Goal: Complete application form: Complete application form

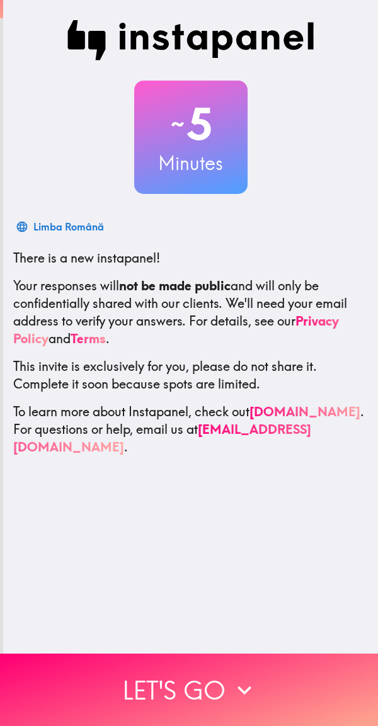
click at [299, 568] on div "~ 5 Minutes Limba Română There is a new instapanel! Your responses will not be …" at bounding box center [190, 327] width 375 height 654
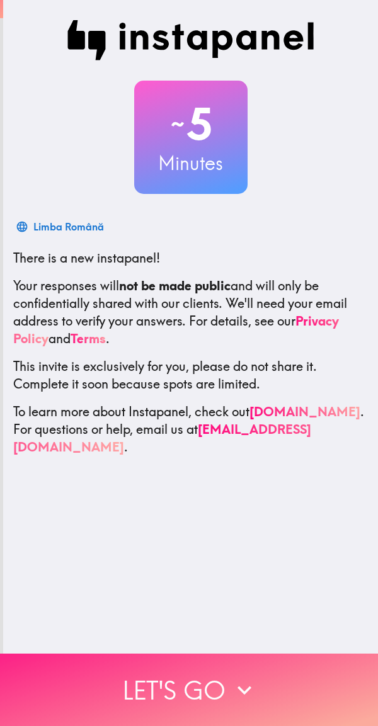
click at [241, 697] on button "Let's go" at bounding box center [189, 690] width 378 height 72
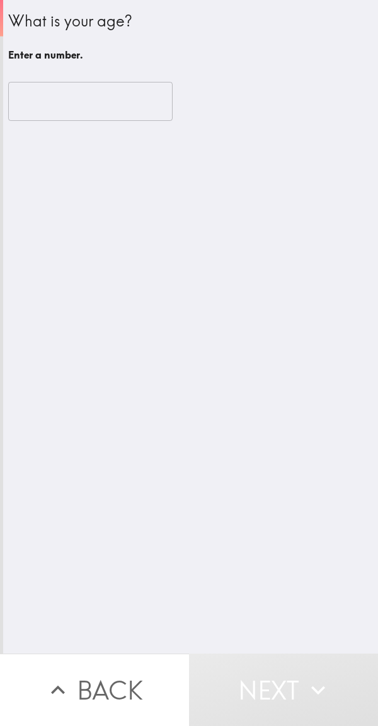
click at [75, 118] on input "number" at bounding box center [90, 101] width 164 height 39
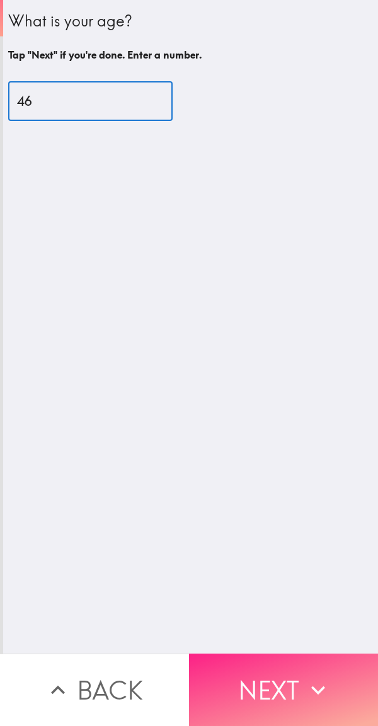
type input "46"
click at [261, 690] on button "Next" at bounding box center [283, 690] width 189 height 72
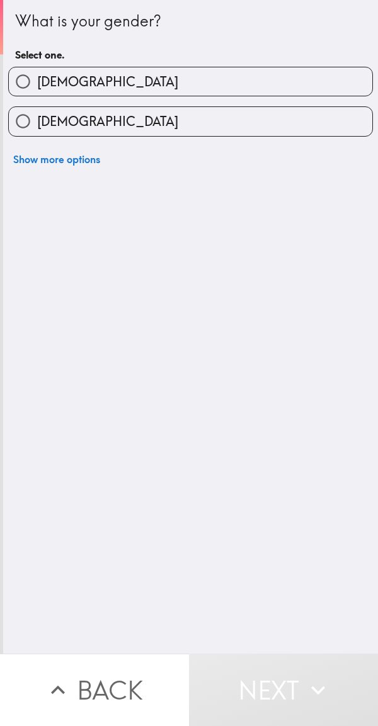
click at [186, 86] on label "[DEMOGRAPHIC_DATA]" at bounding box center [191, 81] width 364 height 28
click at [37, 86] on input "[DEMOGRAPHIC_DATA]" at bounding box center [23, 81] width 28 height 28
radio input "true"
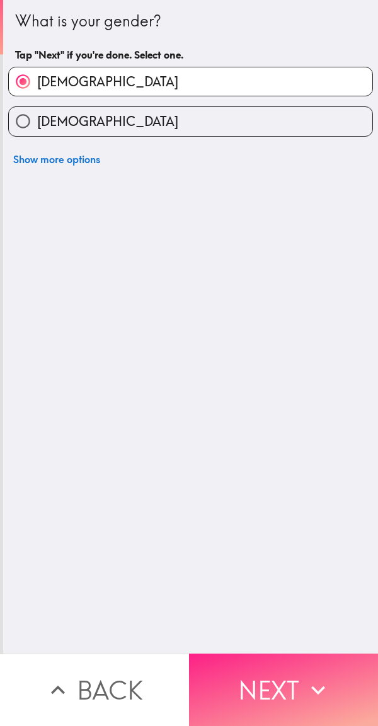
click at [277, 684] on button "Next" at bounding box center [283, 690] width 189 height 72
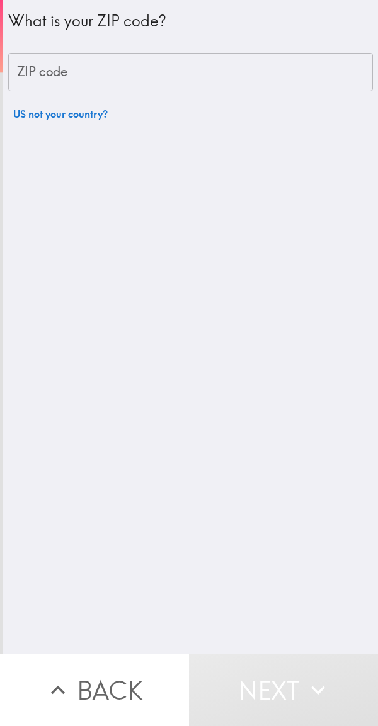
click at [170, 74] on input "ZIP code" at bounding box center [190, 72] width 365 height 39
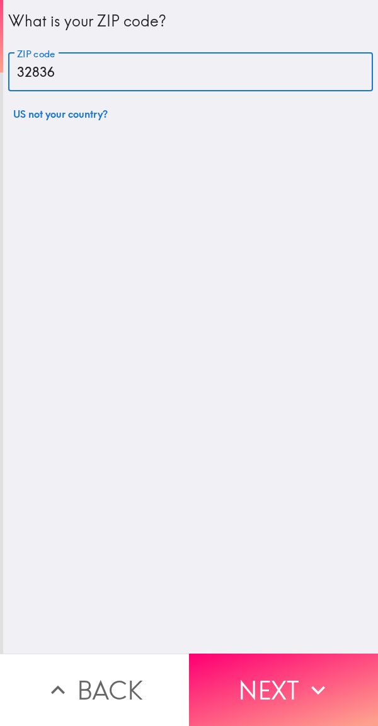
type input "32836"
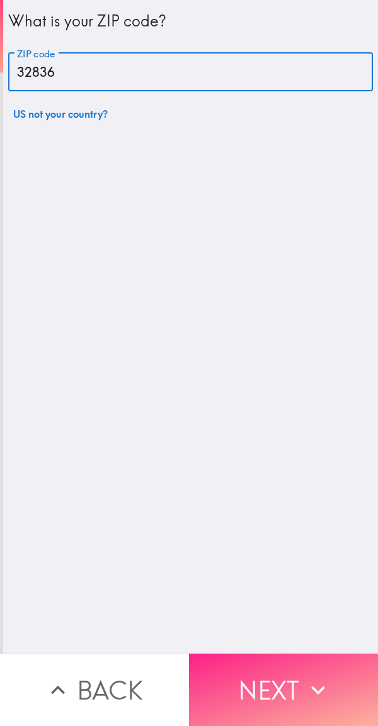
click at [261, 667] on button "Next" at bounding box center [283, 690] width 189 height 72
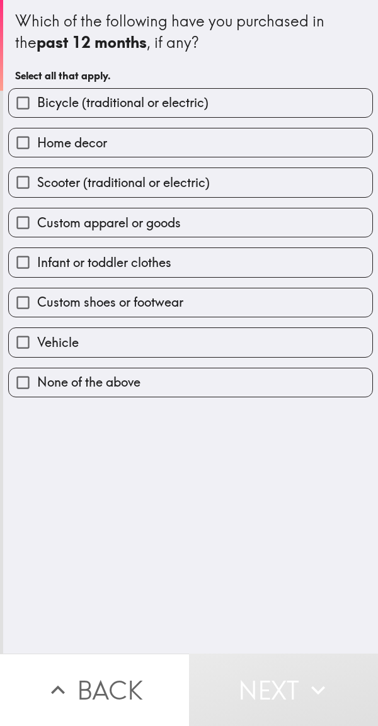
click at [180, 228] on label "Custom apparel or goods" at bounding box center [191, 223] width 364 height 28
click at [37, 228] on input "Custom apparel or goods" at bounding box center [23, 223] width 28 height 28
checkbox input "true"
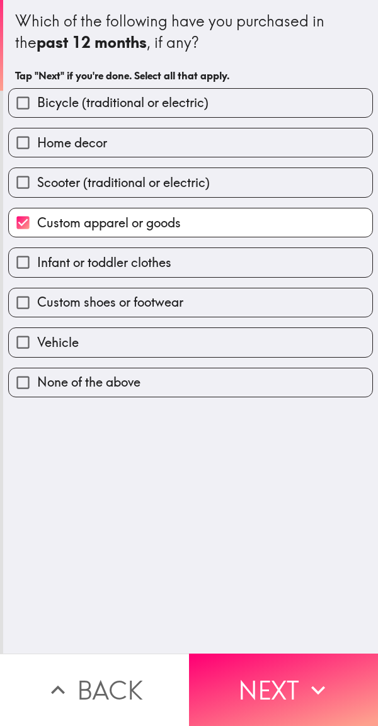
click at [180, 309] on span "Custom shoes or footwear" at bounding box center [110, 303] width 146 height 18
click at [37, 309] on input "Custom shoes or footwear" at bounding box center [23, 303] width 28 height 28
checkbox input "true"
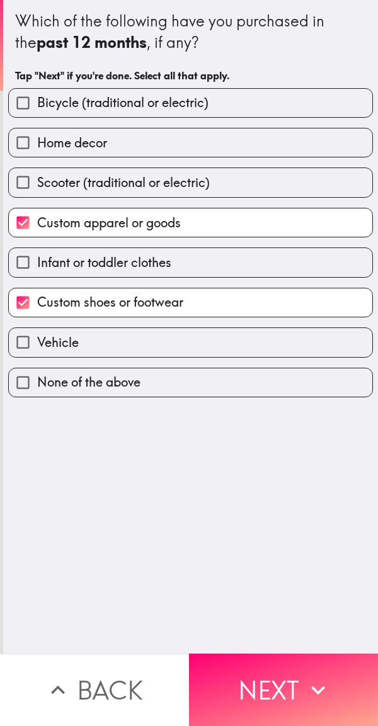
click at [173, 266] on label "Infant or toddler clothes" at bounding box center [191, 262] width 364 height 28
click at [37, 266] on input "Infant or toddler clothes" at bounding box center [23, 262] width 28 height 28
checkbox input "true"
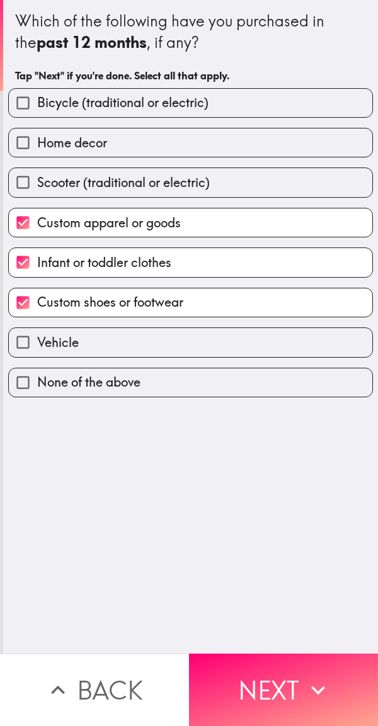
click at [173, 148] on label "Home decor" at bounding box center [191, 143] width 364 height 28
click at [37, 148] on input "Home decor" at bounding box center [23, 143] width 28 height 28
checkbox input "true"
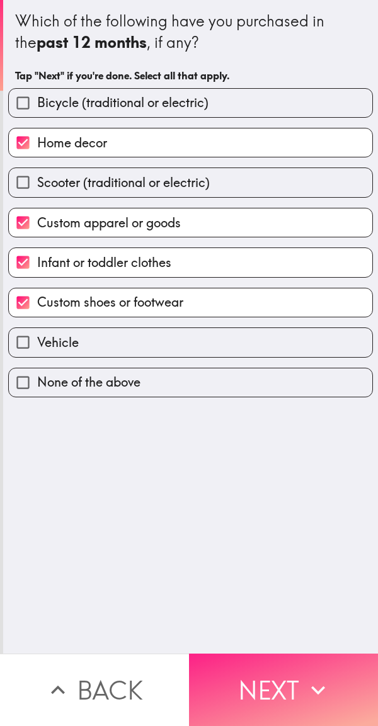
click at [267, 688] on button "Next" at bounding box center [283, 690] width 189 height 72
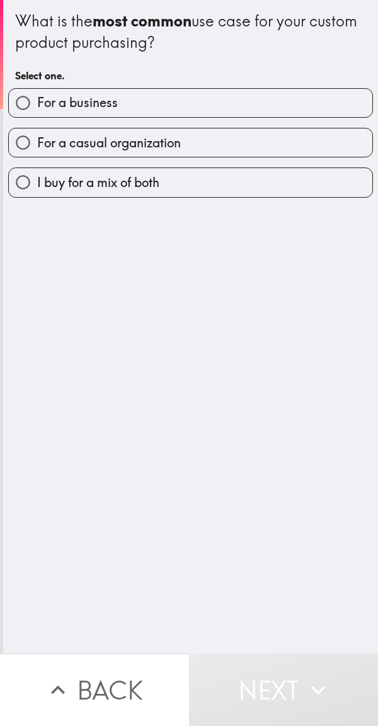
click at [198, 181] on label "I buy for a mix of both" at bounding box center [191, 182] width 364 height 28
click at [37, 181] on input "I buy for a mix of both" at bounding box center [23, 182] width 28 height 28
radio input "true"
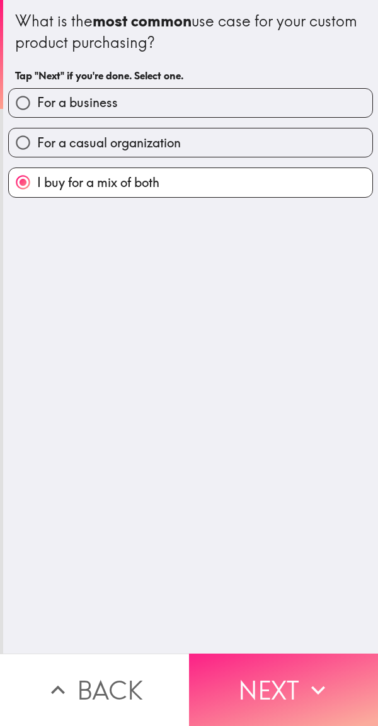
click at [286, 684] on button "Next" at bounding box center [283, 690] width 189 height 72
